Goal: Register for event/course

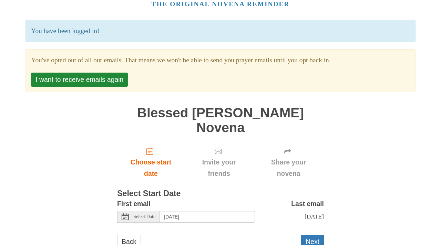
scroll to position [43, 0]
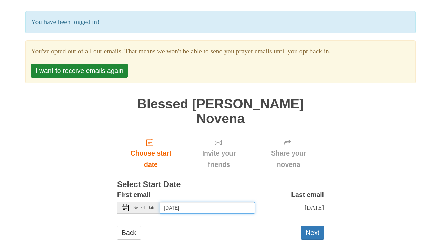
click at [205, 202] on input "[DATE]" at bounding box center [207, 208] width 95 height 12
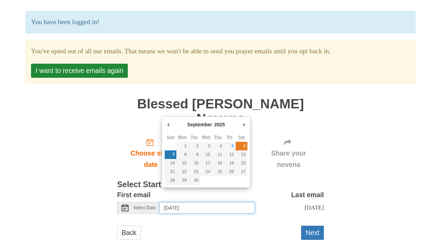
type input "[DATE]"
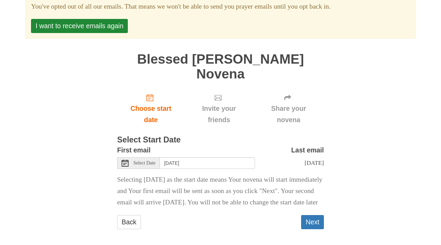
scroll to position [88, 0]
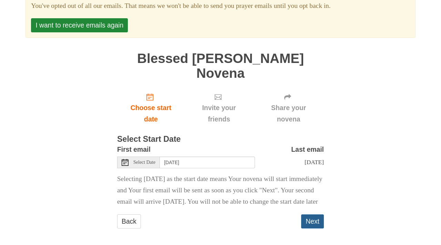
click at [313, 223] on button "Next" at bounding box center [312, 221] width 23 height 14
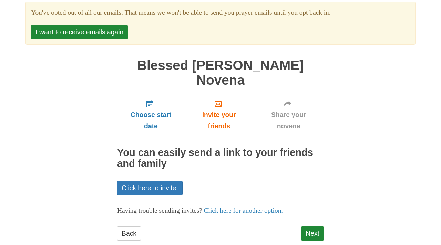
scroll to position [43, 0]
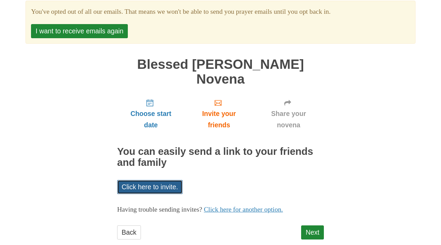
click at [155, 180] on link "Click here to invite." at bounding box center [149, 187] width 65 height 14
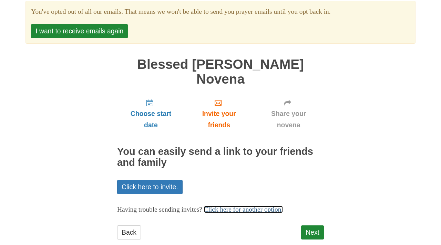
click at [254, 206] on link "Click here for another option." at bounding box center [243, 209] width 79 height 7
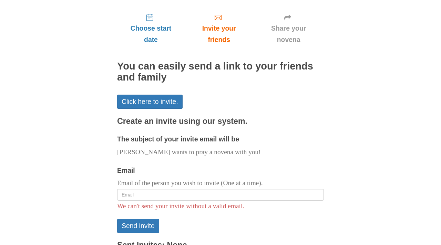
scroll to position [161, 0]
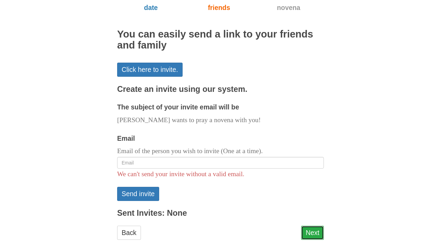
click at [307, 226] on link "Next" at bounding box center [312, 233] width 23 height 14
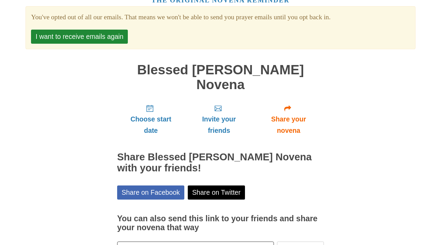
scroll to position [75, 0]
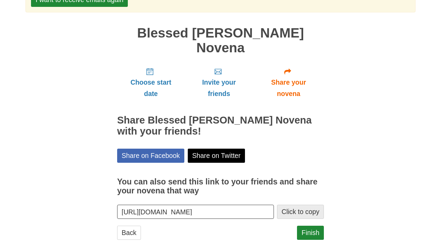
click at [298, 205] on button "Click to copy" at bounding box center [300, 212] width 47 height 14
